Goal: Download file/media

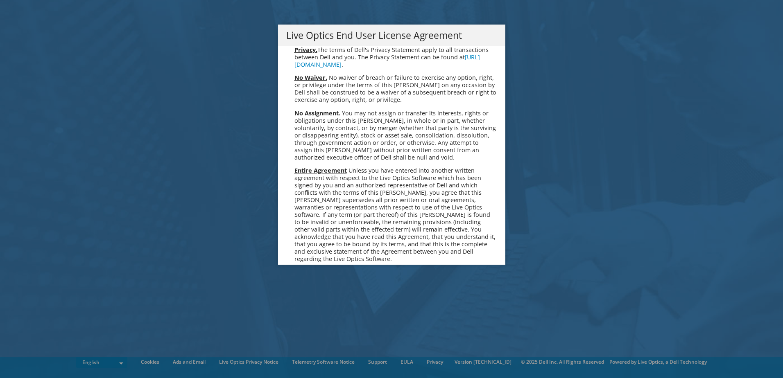
scroll to position [3097, 0]
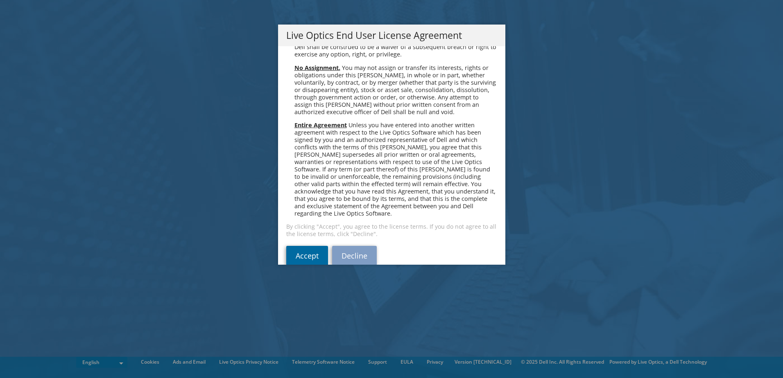
click at [311, 246] on link "Accept" at bounding box center [307, 256] width 42 height 20
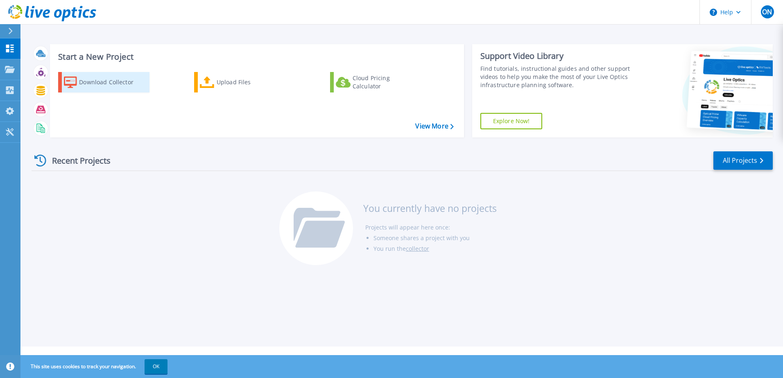
click at [66, 81] on icon at bounding box center [70, 83] width 13 height 12
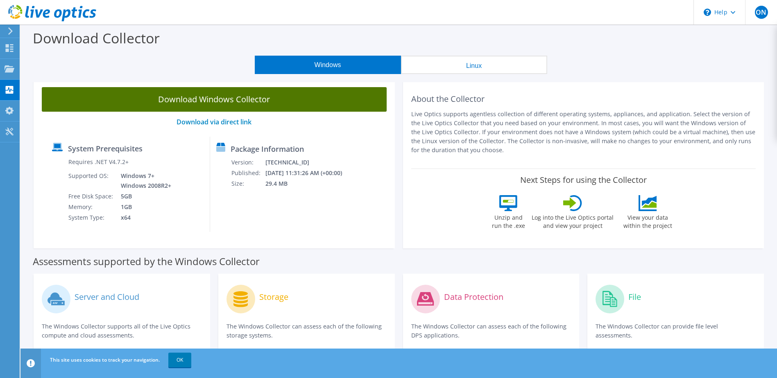
click at [165, 100] on link "Download Windows Collector" at bounding box center [214, 99] width 345 height 25
